Goal: Task Accomplishment & Management: Complete application form

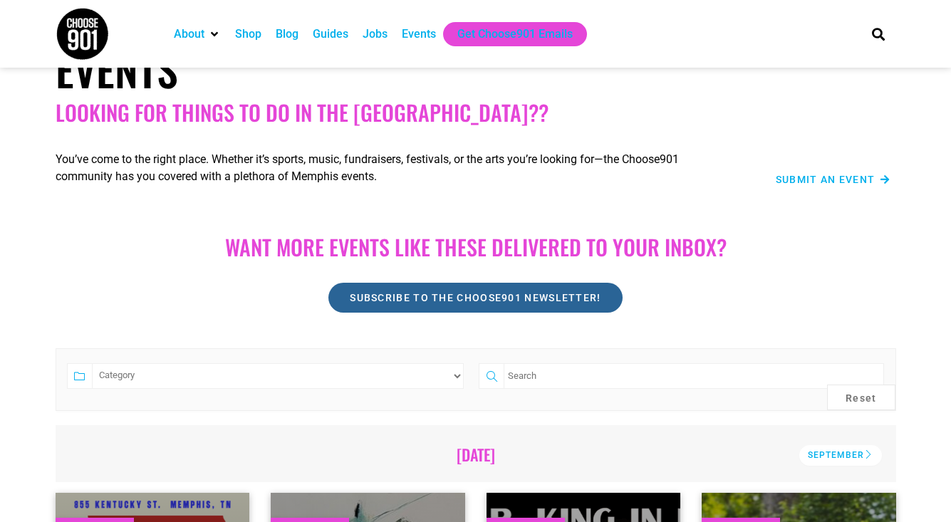
scroll to position [51, 0]
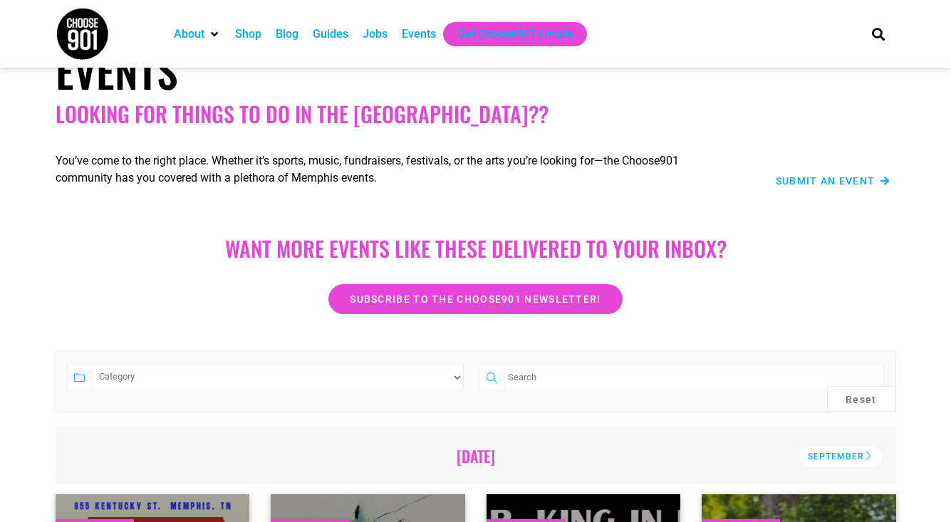
click at [823, 186] on span "Submit an Event" at bounding box center [826, 181] width 100 height 10
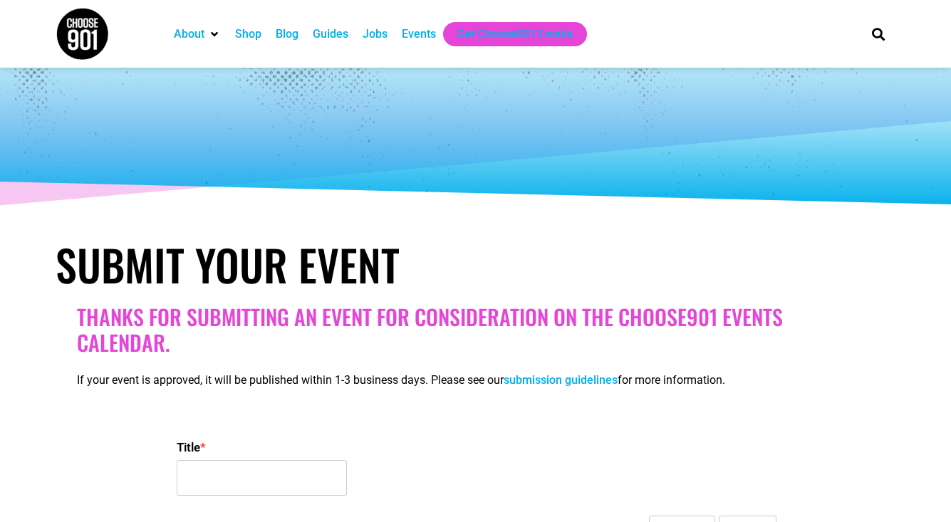
select select
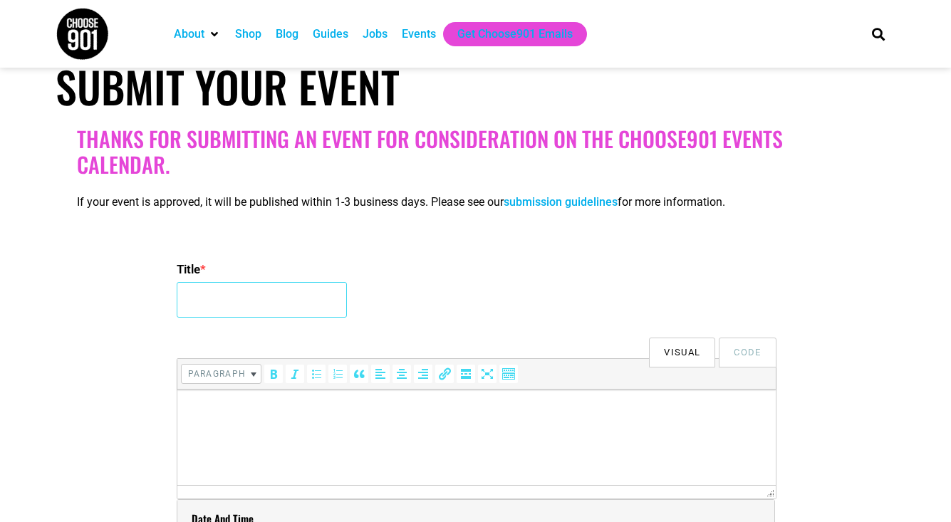
click at [288, 299] on input "Title *" at bounding box center [262, 300] width 170 height 36
type input "Youth Villages 43rd Annual YV5K"
click at [283, 412] on p at bounding box center [476, 409] width 584 height 17
click at [196, 417] on p at bounding box center [476, 409] width 584 height 17
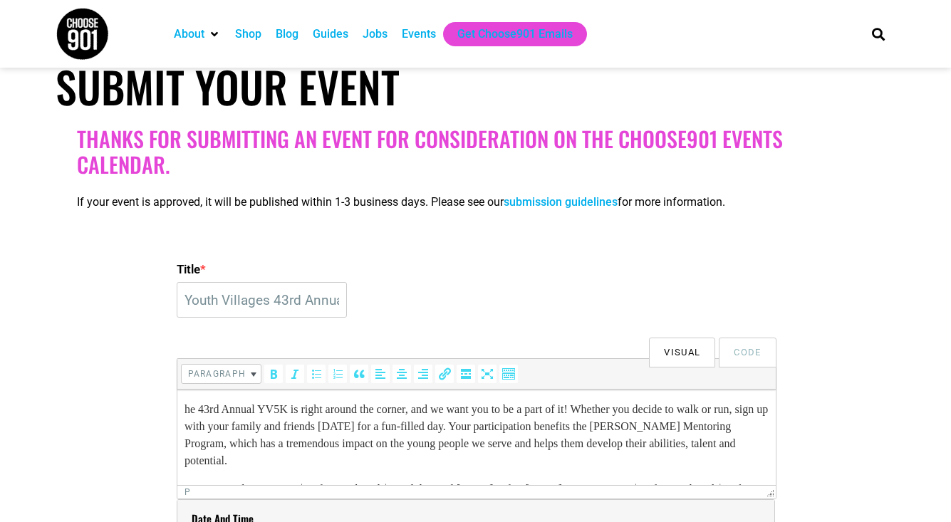
scroll to position [180, 0]
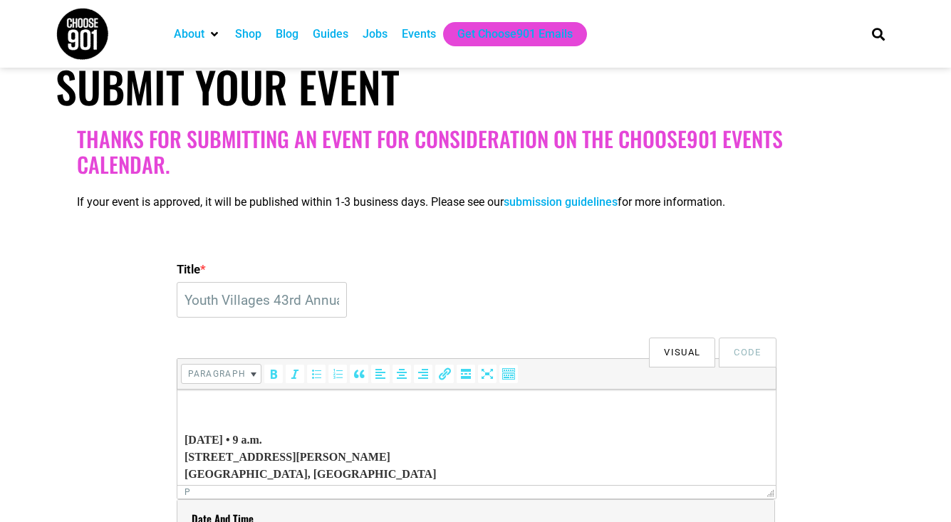
click at [183, 439] on html "he 43rd Annual YV5K is right around the corner, and we want you to be a part of…" at bounding box center [476, 351] width 598 height 285
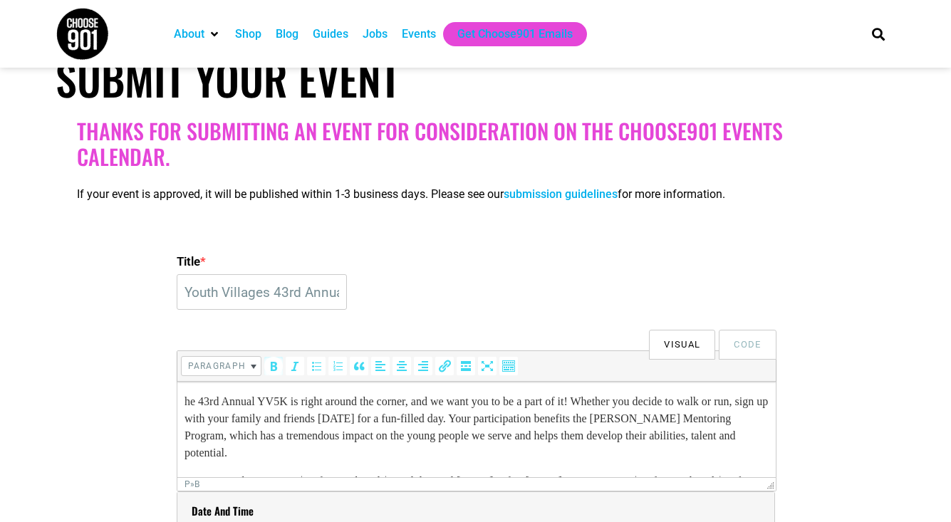
scroll to position [187, 0]
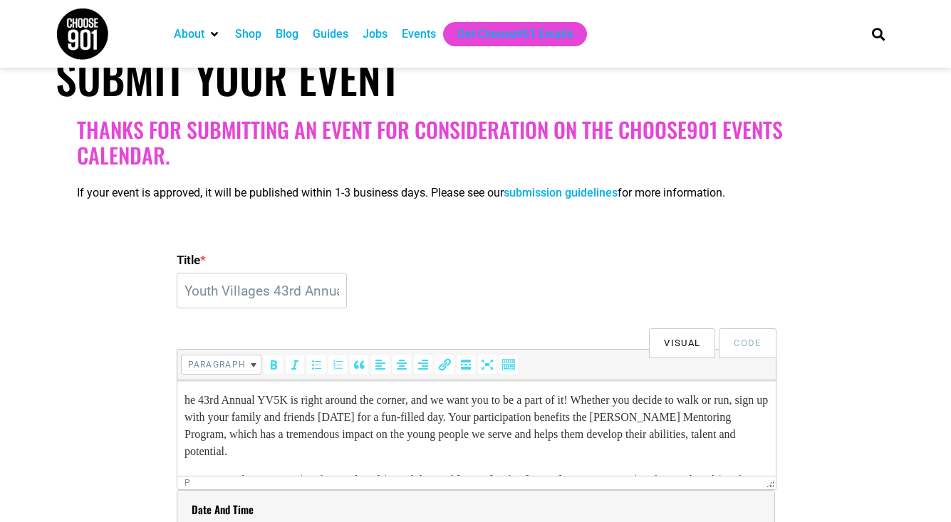
click at [186, 398] on p "he 43rd Annual YV5K is right around the corner, and we want you to be a part of…" at bounding box center [476, 426] width 584 height 68
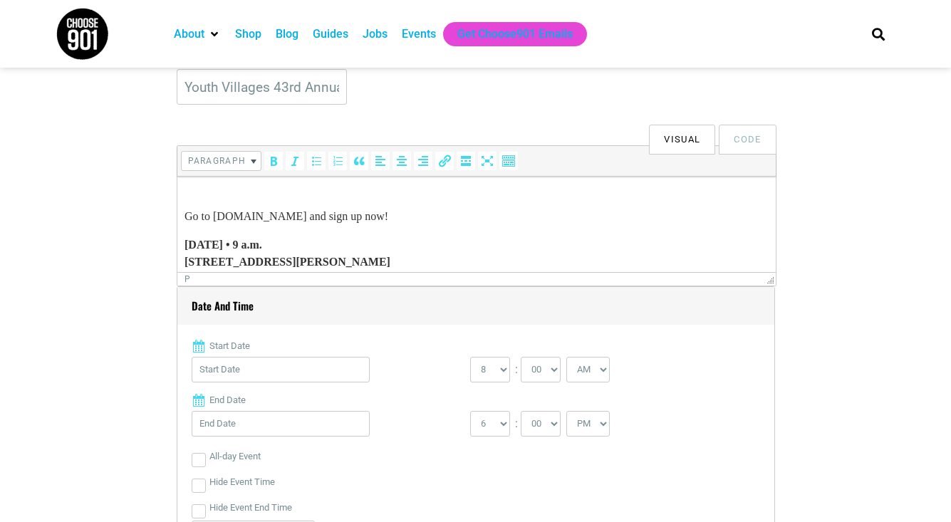
scroll to position [390, 0]
click at [228, 371] on input "Start Date" at bounding box center [281, 371] width 178 height 26
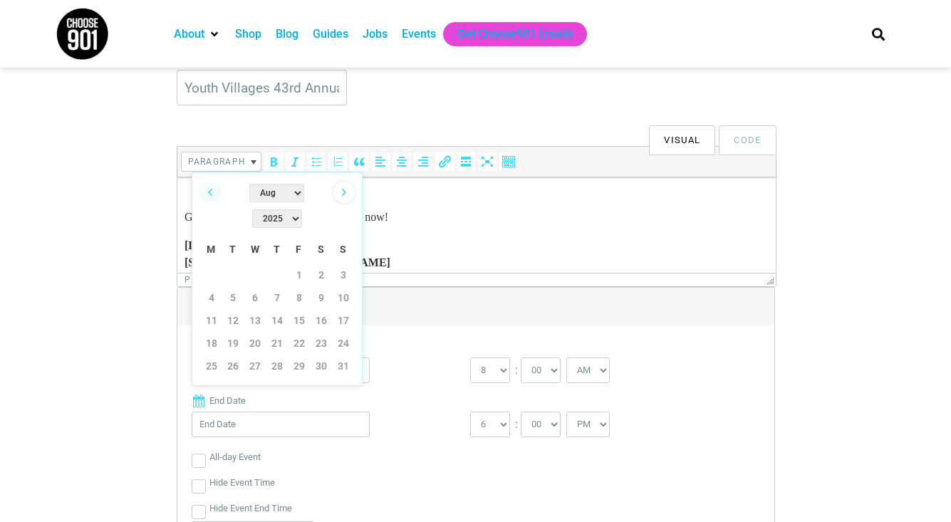
click at [344, 192] on link "Next" at bounding box center [343, 192] width 21 height 21
click at [322, 264] on link "4" at bounding box center [321, 274] width 21 height 21
type input "[DATE]"
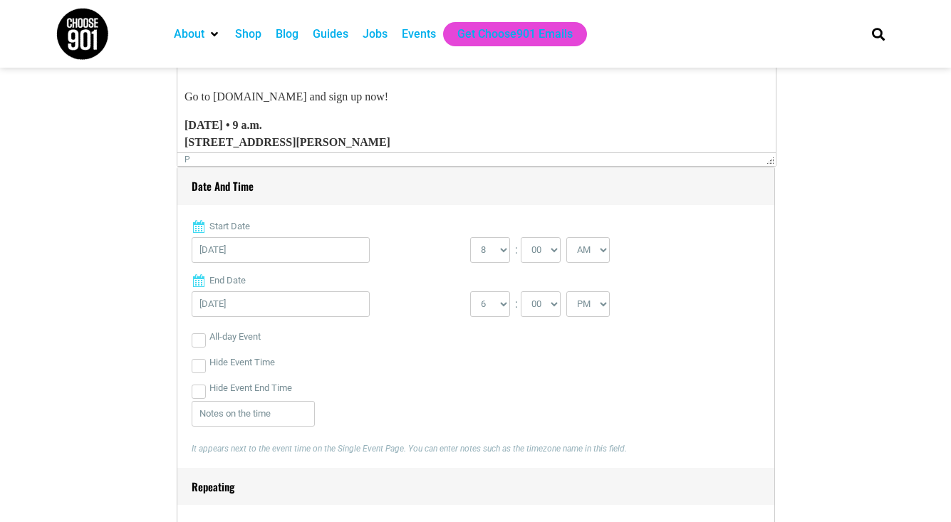
scroll to position [512, 0]
select select "9"
select select "11"
select select "AM"
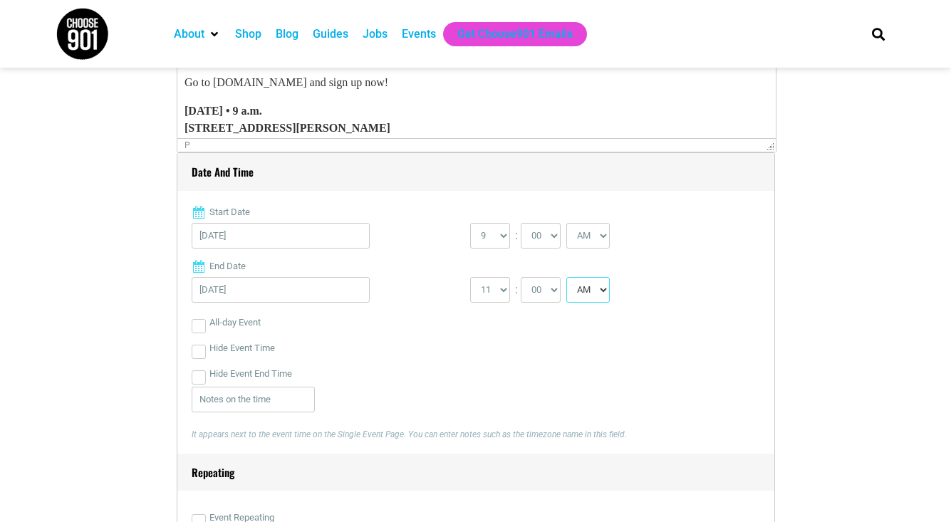
scroll to position [525, 0]
click at [432, 312] on div "All-day Event" at bounding box center [476, 323] width 568 height 26
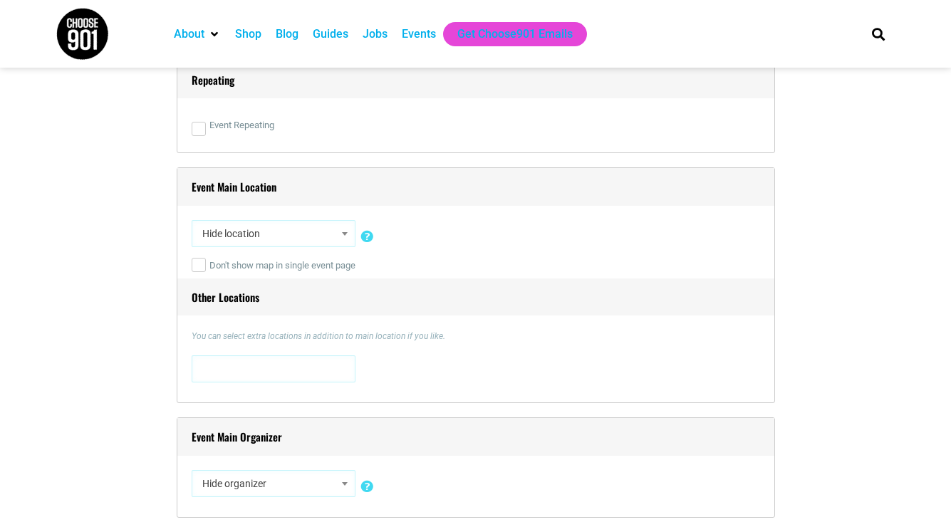
scroll to position [919, 0]
click at [320, 232] on span "Hide location" at bounding box center [274, 232] width 154 height 26
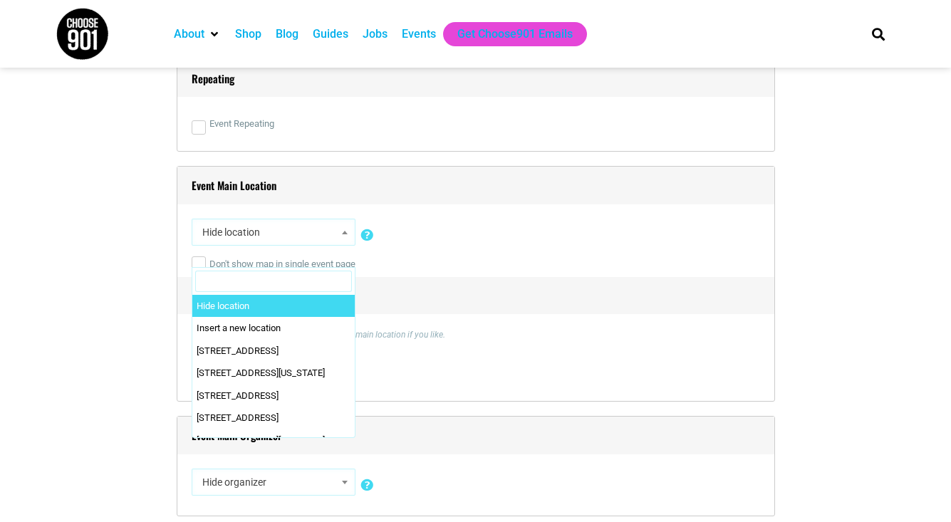
paste input "[STREET_ADDRESS][PERSON_NAME]"
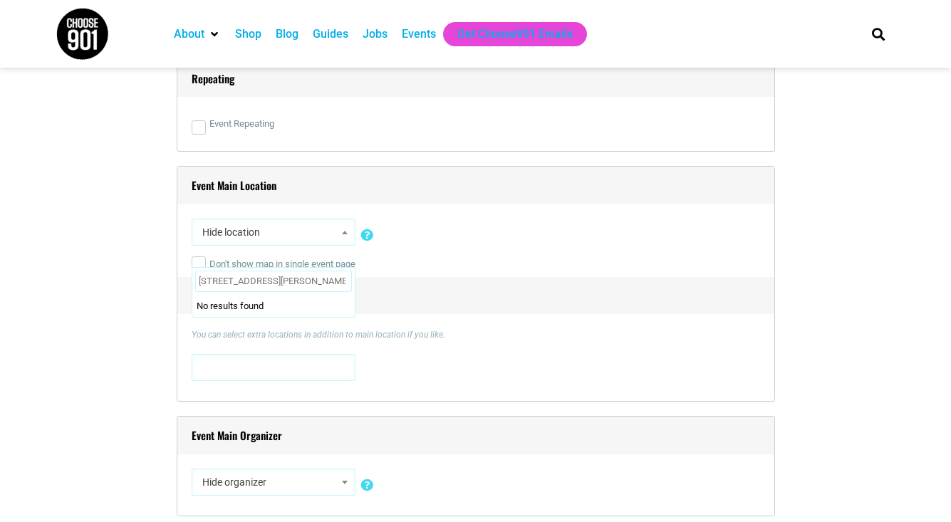
type input "[STREET_ADDRESS][PERSON_NAME]"
click at [266, 308] on li "No results found" at bounding box center [273, 306] width 162 height 23
click at [496, 298] on h4 "Other Locations" at bounding box center [475, 296] width 597 height 38
click at [251, 371] on span at bounding box center [274, 366] width 154 height 23
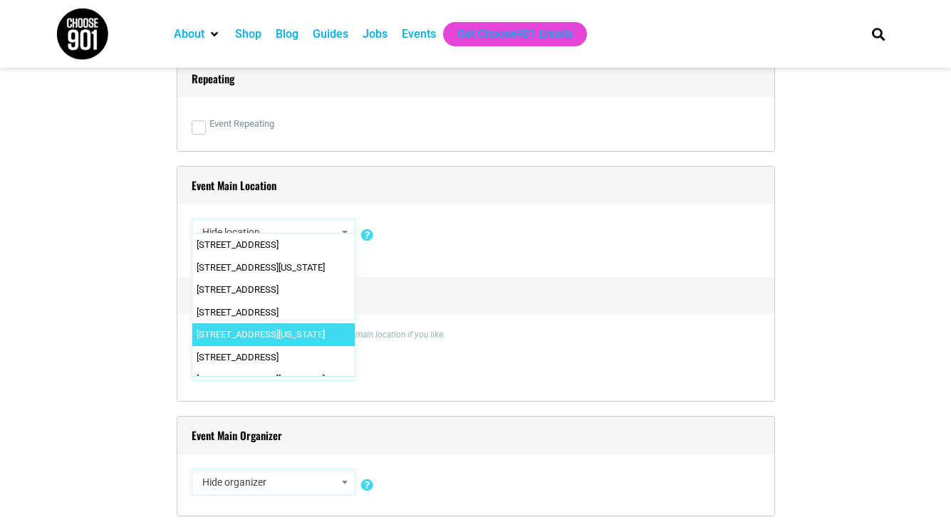
click at [385, 343] on div "You can select extra locations in addition to main location if you like. [STREE…" at bounding box center [476, 357] width 568 height 58
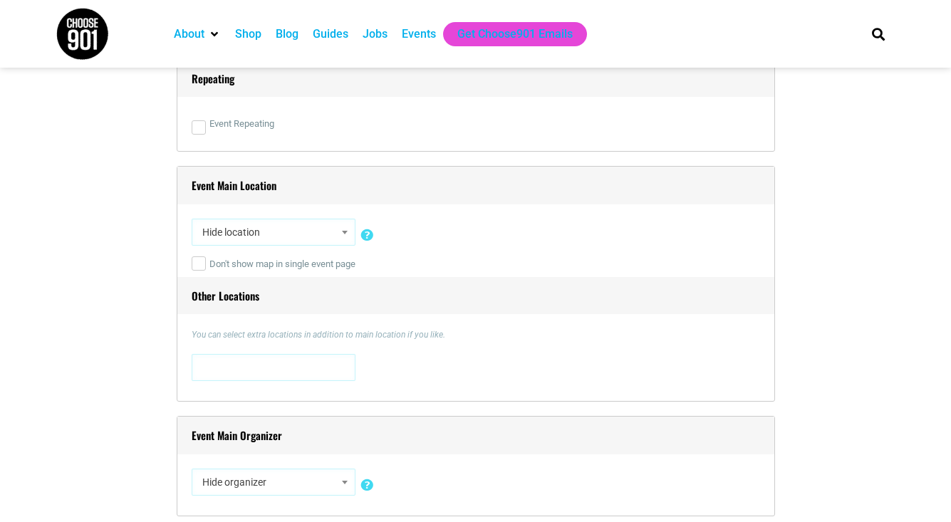
click at [194, 365] on span at bounding box center [274, 367] width 164 height 27
click at [197, 366] on span at bounding box center [274, 366] width 154 height 23
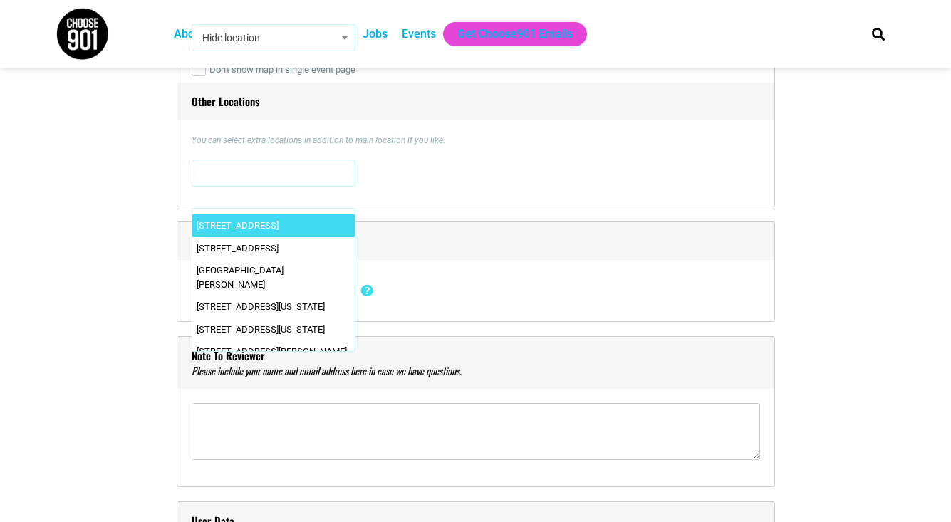
scroll to position [1139, 0]
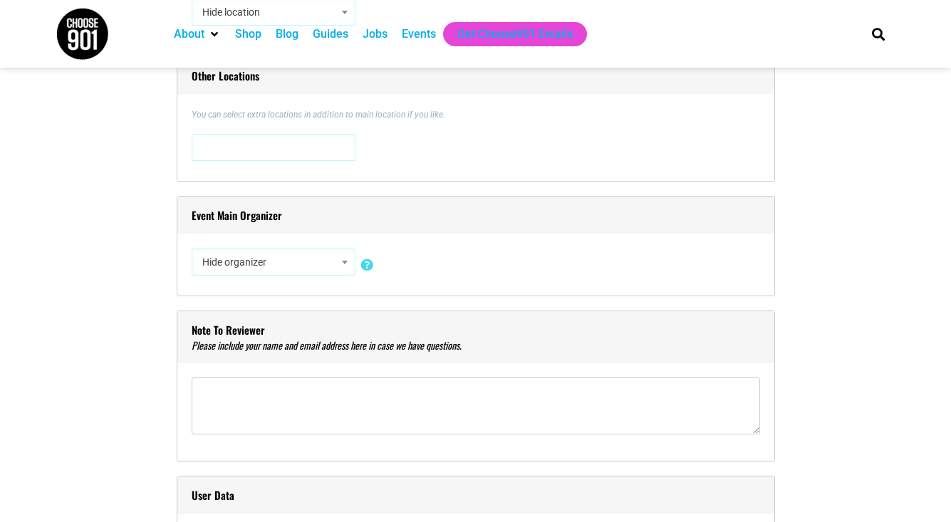
click at [269, 269] on span "Hide organizer" at bounding box center [274, 262] width 154 height 26
type input "youth vill"
select select "2282"
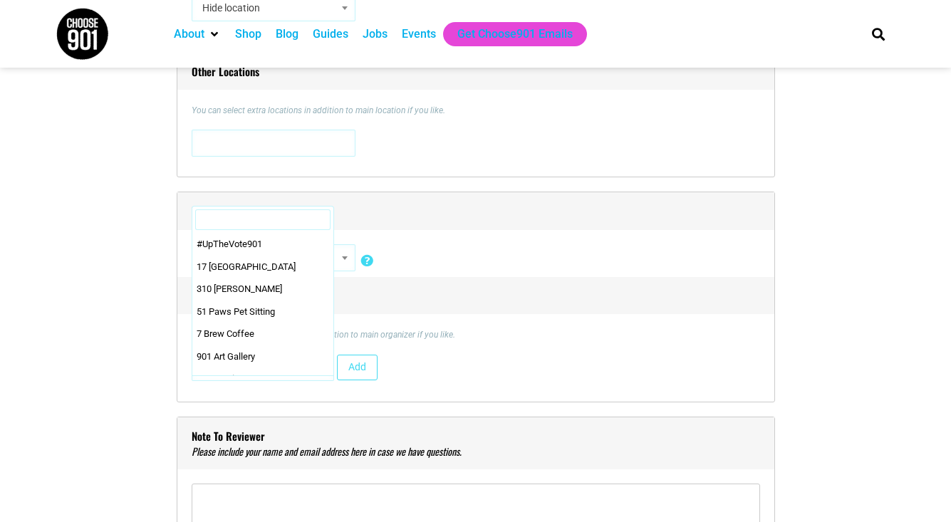
scroll to position [314, 0]
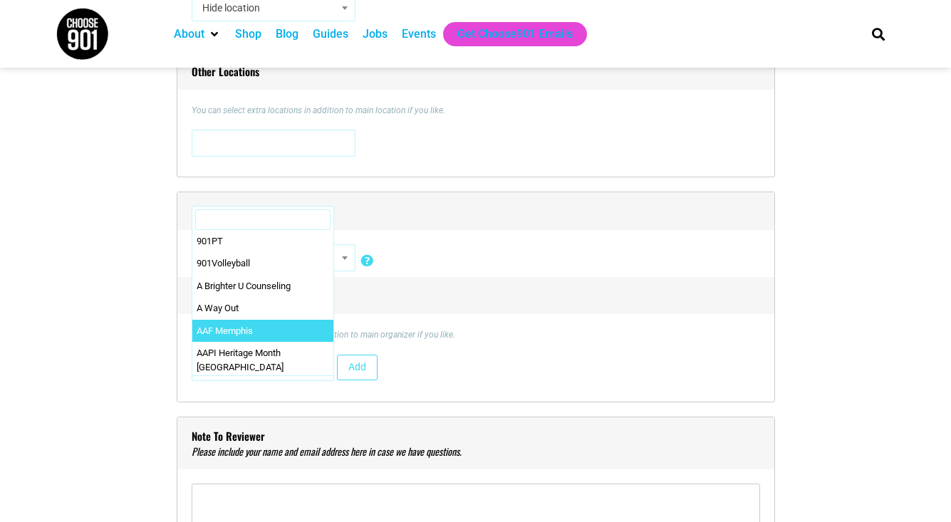
drag, startPoint x: 323, startPoint y: 362, endPoint x: 248, endPoint y: 303, distance: 95.9
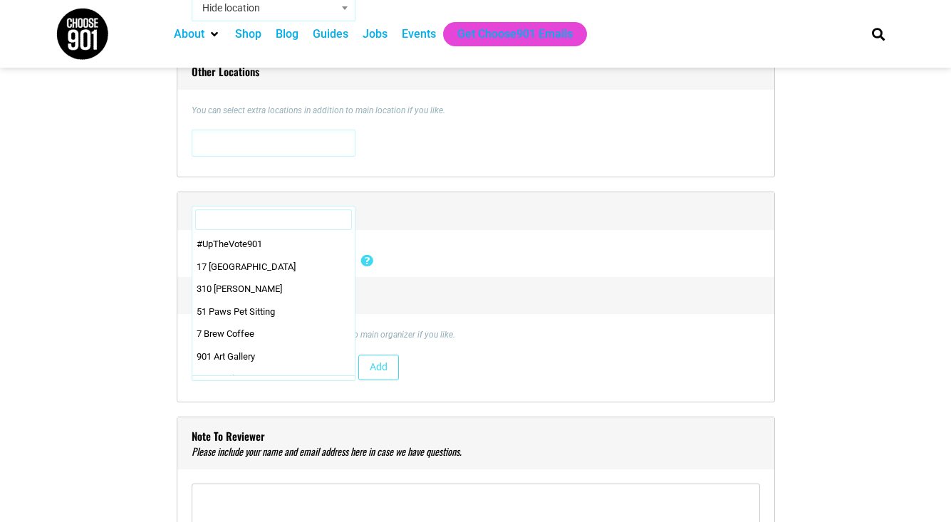
scroll to position [455, 0]
click at [204, 378] on span "African American Wellness Agency" at bounding box center [274, 368] width 154 height 26
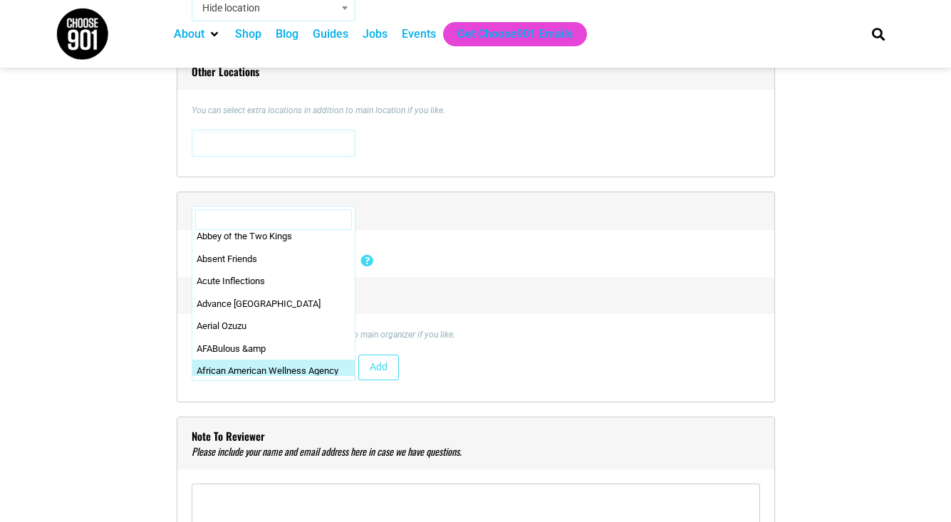
scroll to position [0, 0]
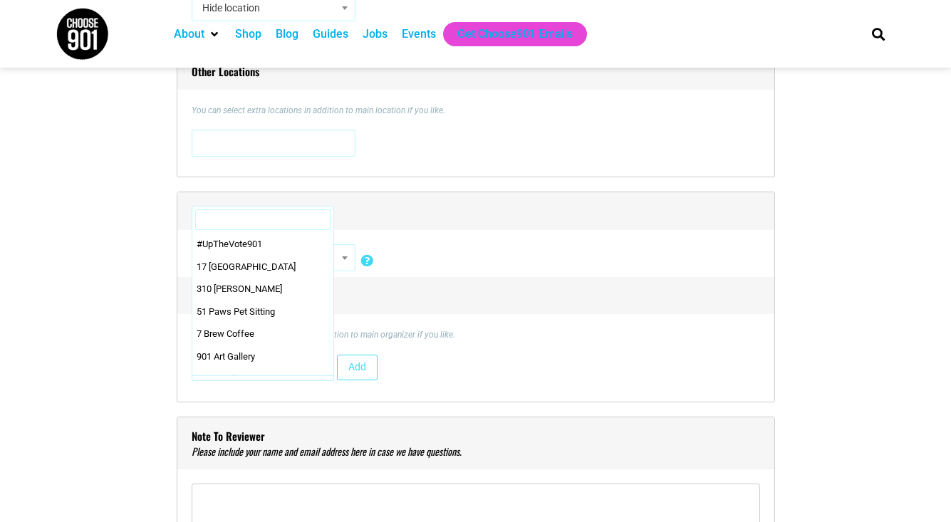
select select "3488"
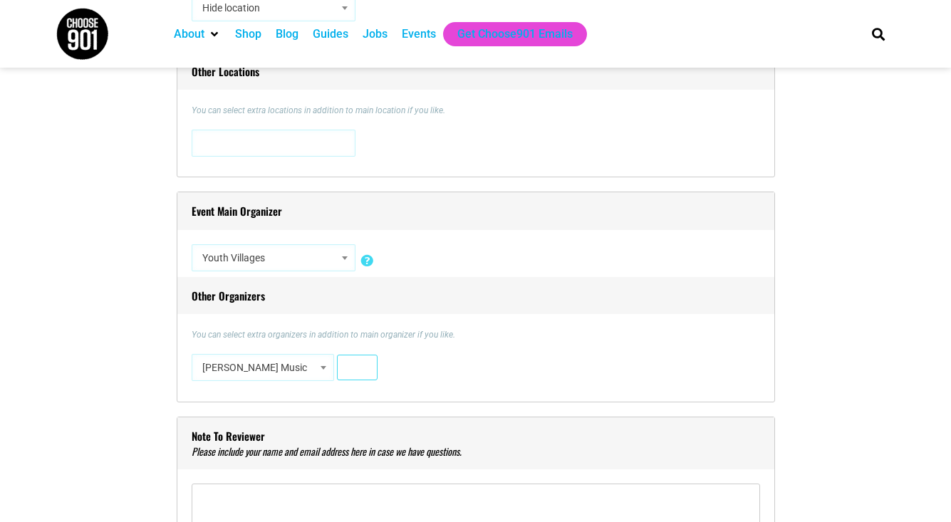
click at [355, 369] on button "Add" at bounding box center [357, 368] width 41 height 26
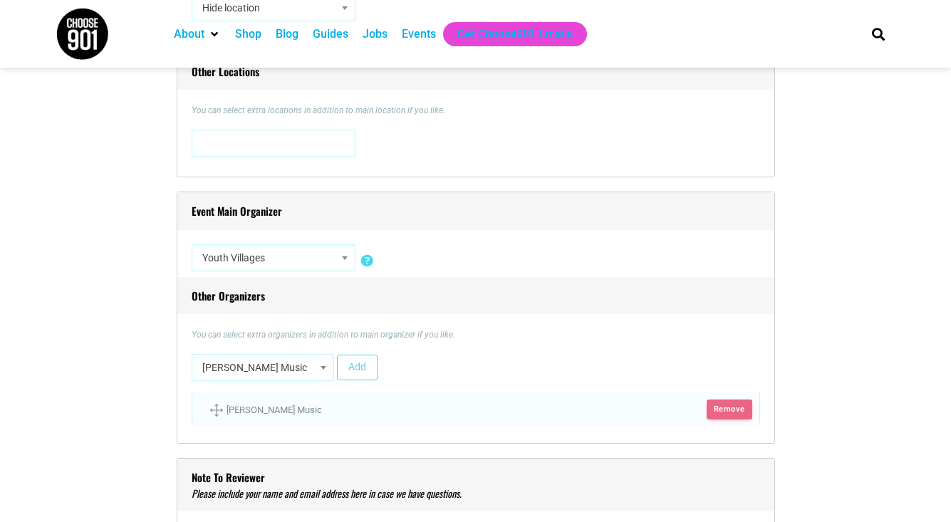
click at [717, 404] on span "Remove" at bounding box center [729, 410] width 45 height 20
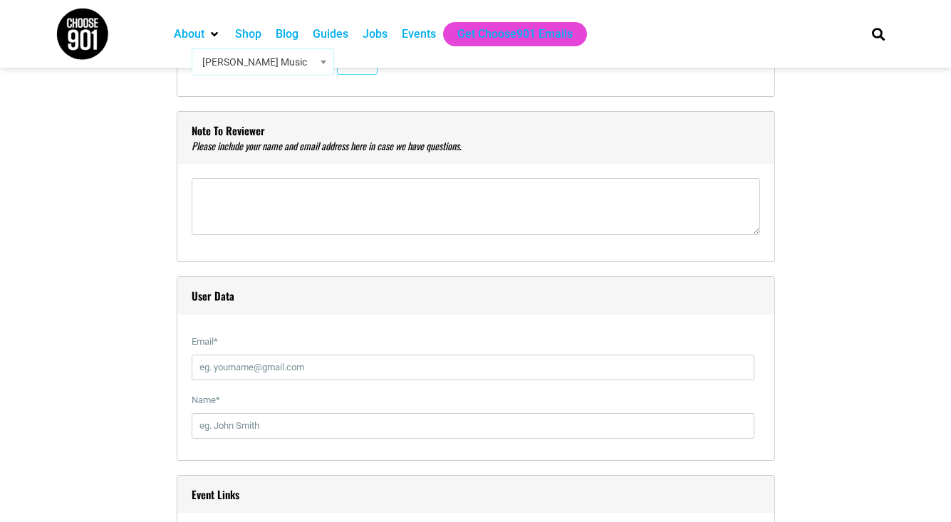
scroll to position [1455, 0]
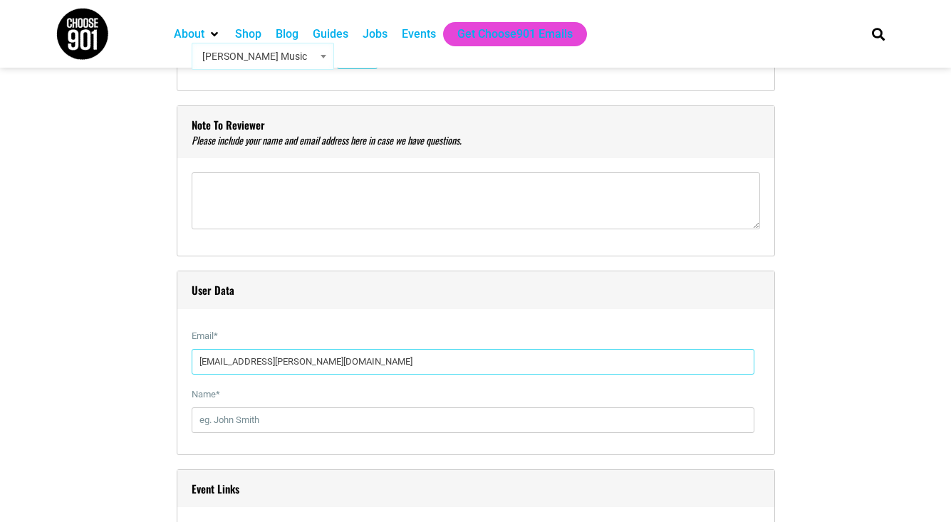
type input "[EMAIL_ADDRESS][PERSON_NAME][DOMAIN_NAME]"
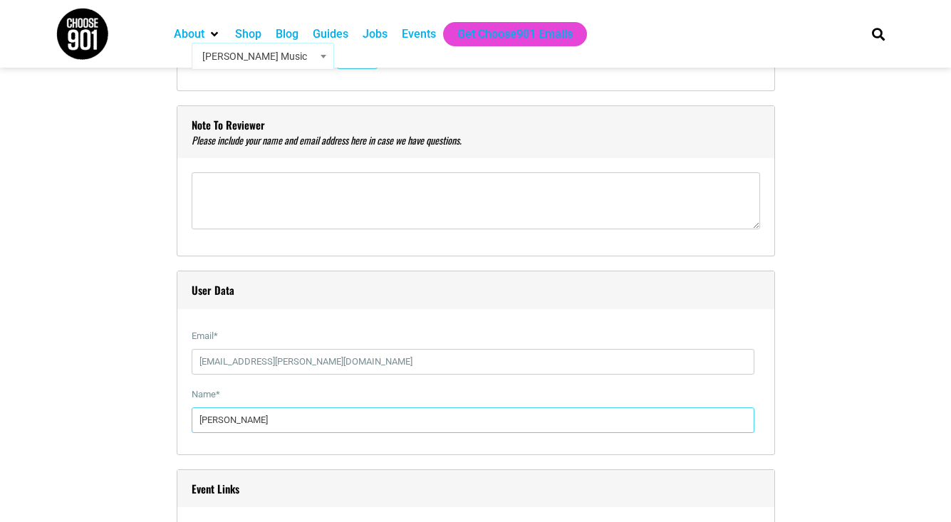
type input "[PERSON_NAME]"
click at [94, 456] on div "Title * Youth Villages 43rd Annual YV5K Visual Code b i link b-quote del ins im…" at bounding box center [476, 326] width 841 height 2750
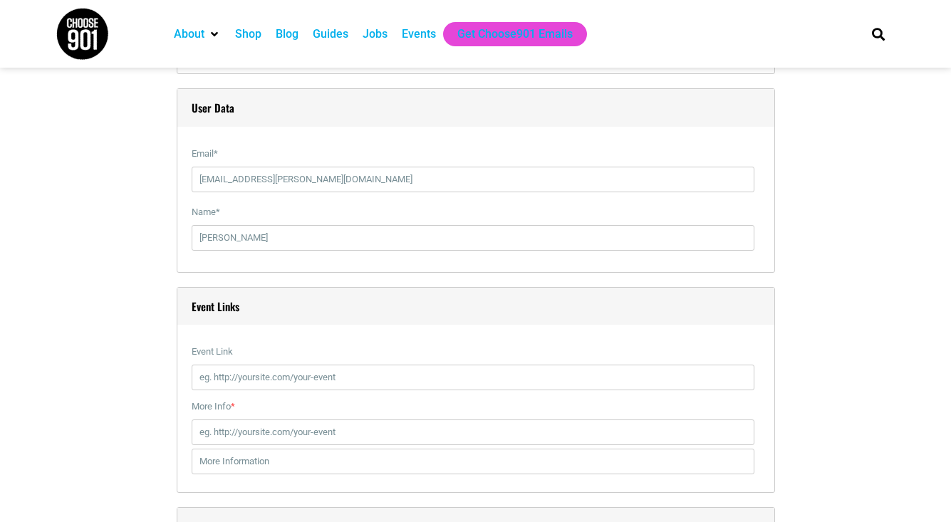
scroll to position [1638, 0]
click at [271, 378] on input "Event Link" at bounding box center [473, 377] width 563 height 26
click at [271, 427] on input "More Info *" at bounding box center [473, 432] width 563 height 26
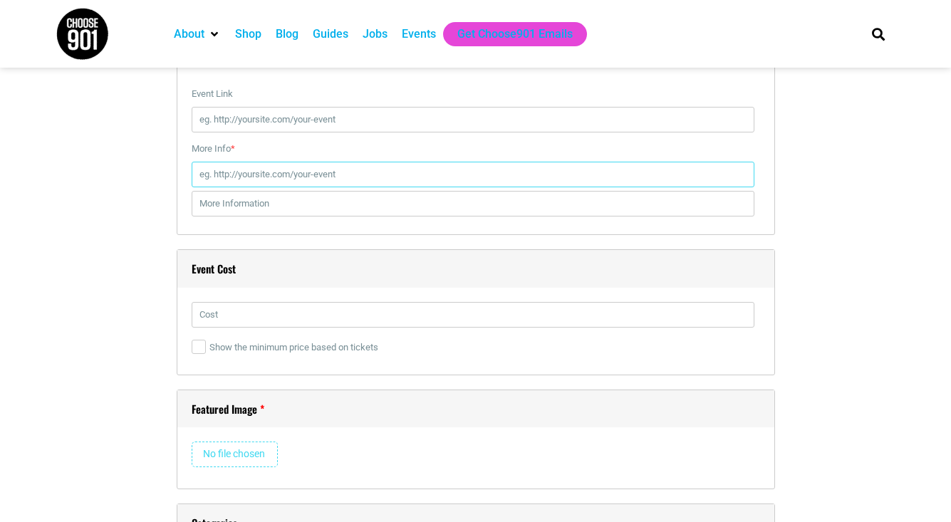
scroll to position [1891, 0]
paste input "[URL][DOMAIN_NAME]"
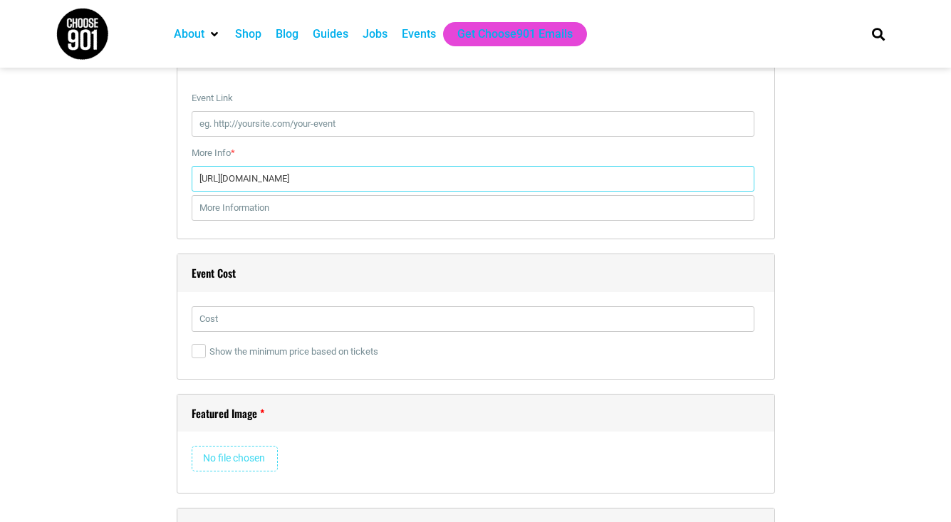
type input "[URL][DOMAIN_NAME]"
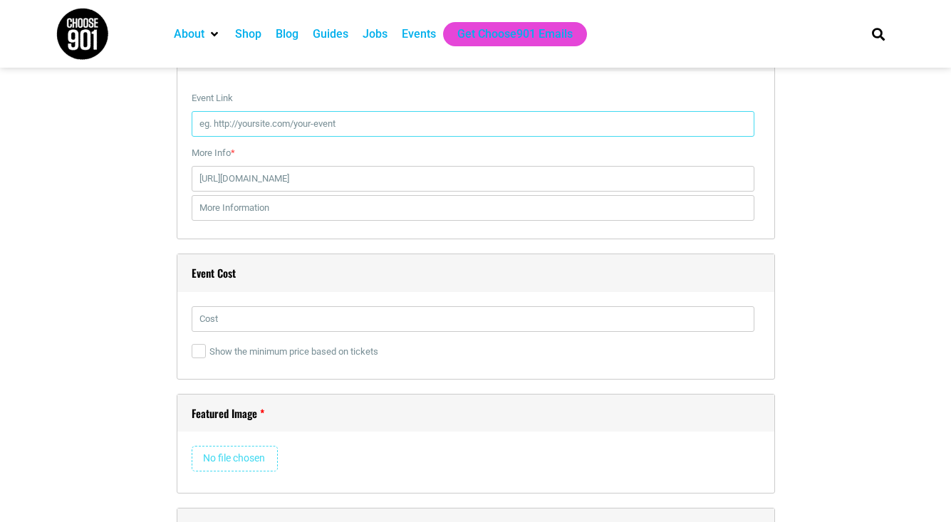
click at [212, 125] on input "Event Link" at bounding box center [473, 124] width 563 height 26
paste input "[URL][DOMAIN_NAME]"
type input "[URL][DOMAIN_NAME]"
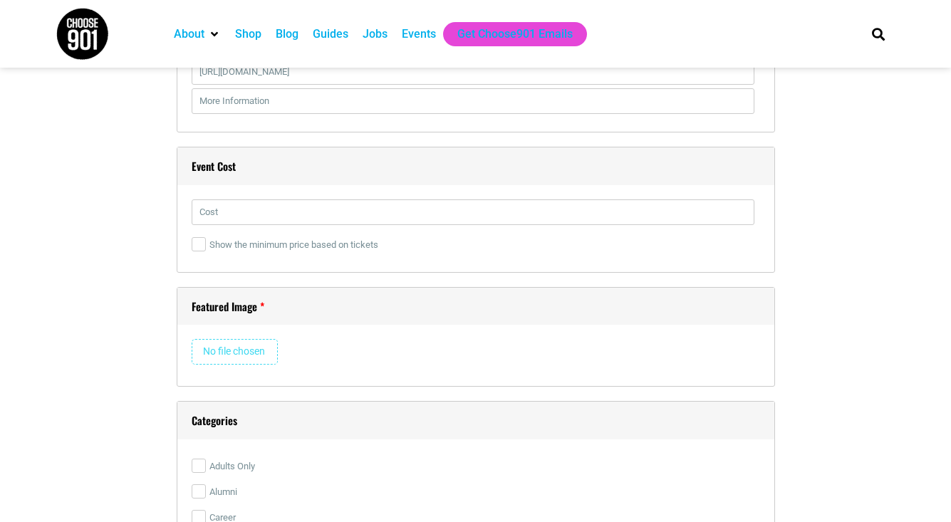
scroll to position [1998, 0]
click at [229, 345] on input "file" at bounding box center [235, 351] width 86 height 26
type input "C:\fakepath\YV5K_2024_204.jpg"
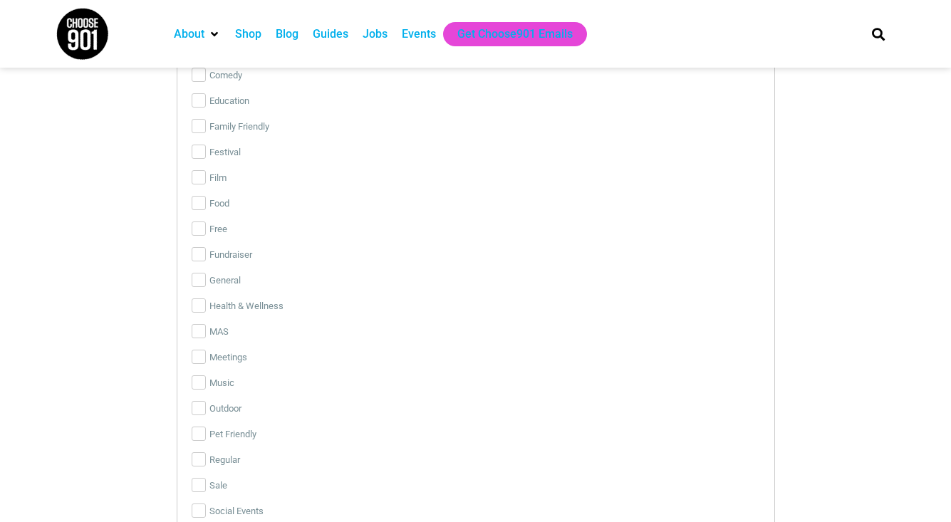
scroll to position [2872, 0]
click at [198, 388] on input "Outdoor" at bounding box center [199, 385] width 14 height 14
checkbox input "true"
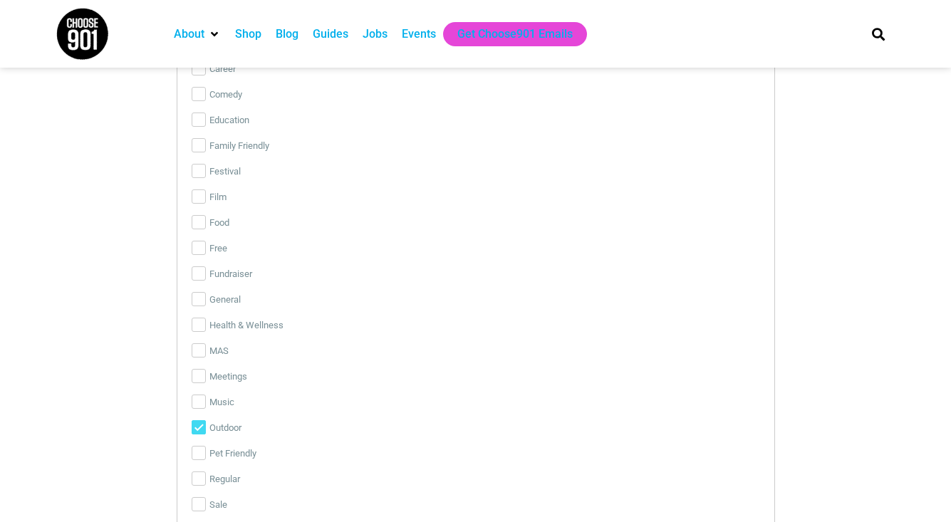
scroll to position [2830, 0]
click at [200, 142] on input "Family Friendly" at bounding box center [199, 145] width 14 height 14
checkbox input "true"
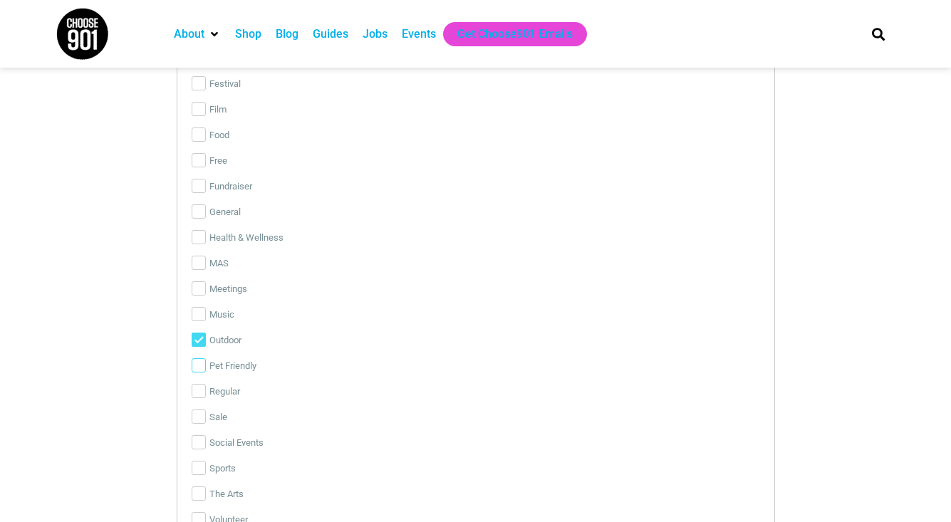
scroll to position [2914, 1]
click at [197, 239] on input "Health & Wellness" at bounding box center [199, 237] width 14 height 14
checkbox input "true"
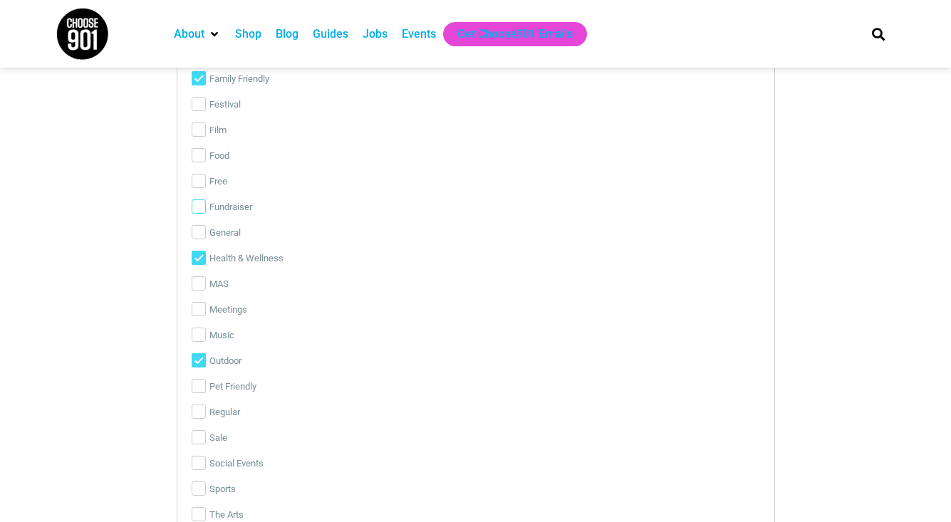
click at [199, 209] on input "Fundraiser" at bounding box center [199, 206] width 14 height 14
checkbox input "true"
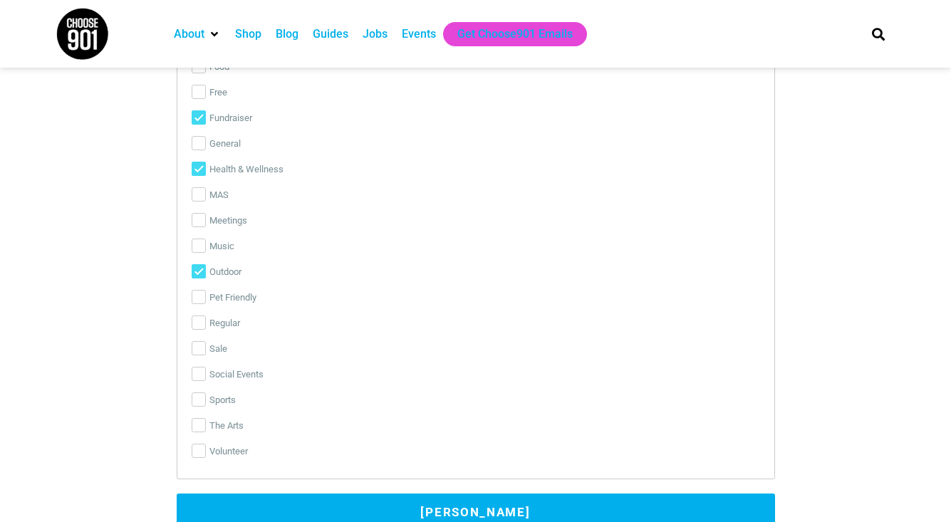
scroll to position [3165, 0]
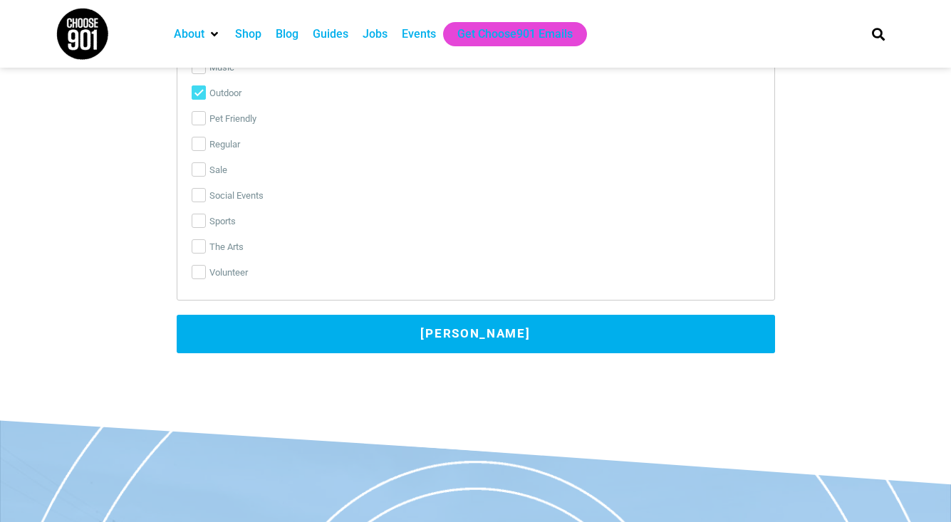
click at [371, 338] on button "[PERSON_NAME]" at bounding box center [476, 334] width 598 height 38
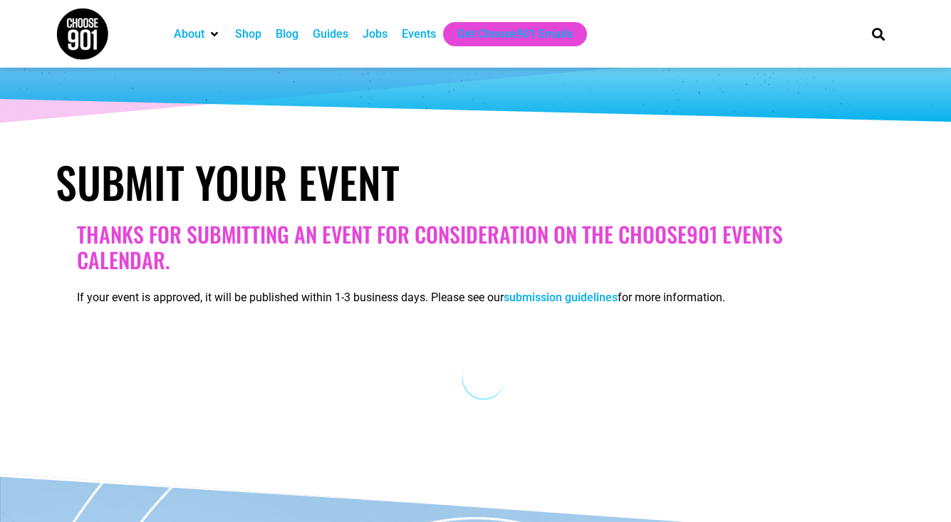
scroll to position [83, 0]
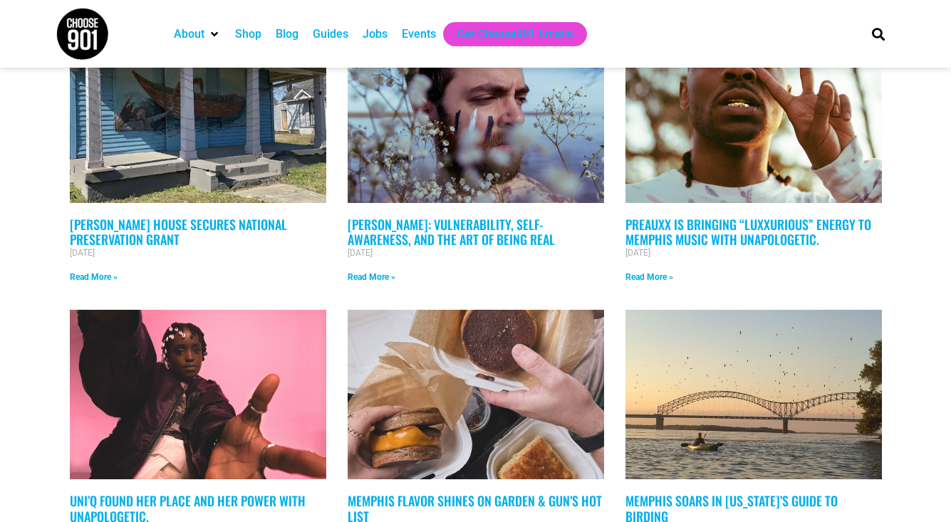
scroll to position [430, 0]
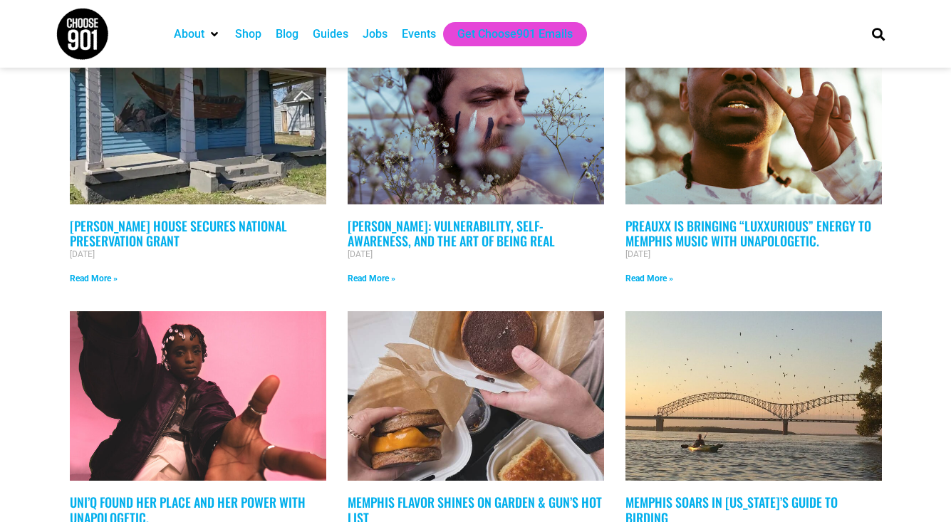
click at [284, 37] on div "Blog" at bounding box center [287, 34] width 23 height 17
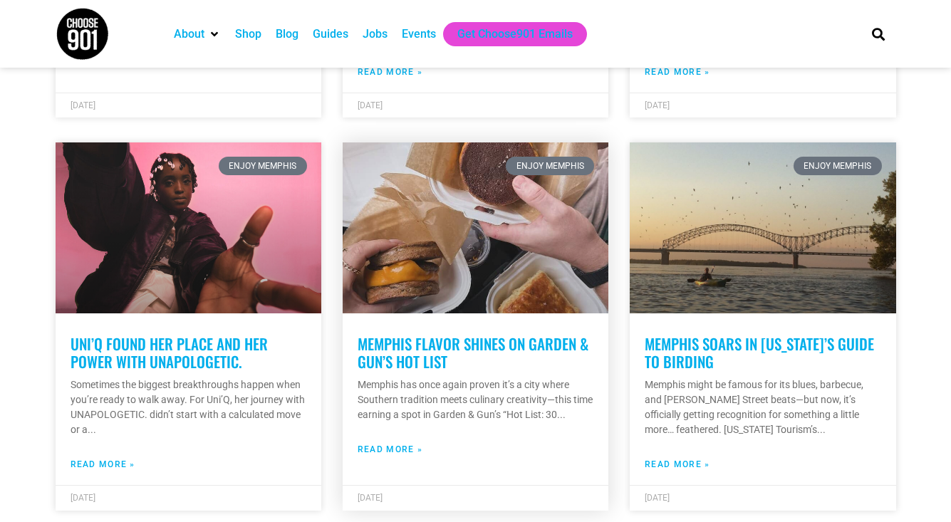
scroll to position [687, 0]
